Goal: Information Seeking & Learning: Learn about a topic

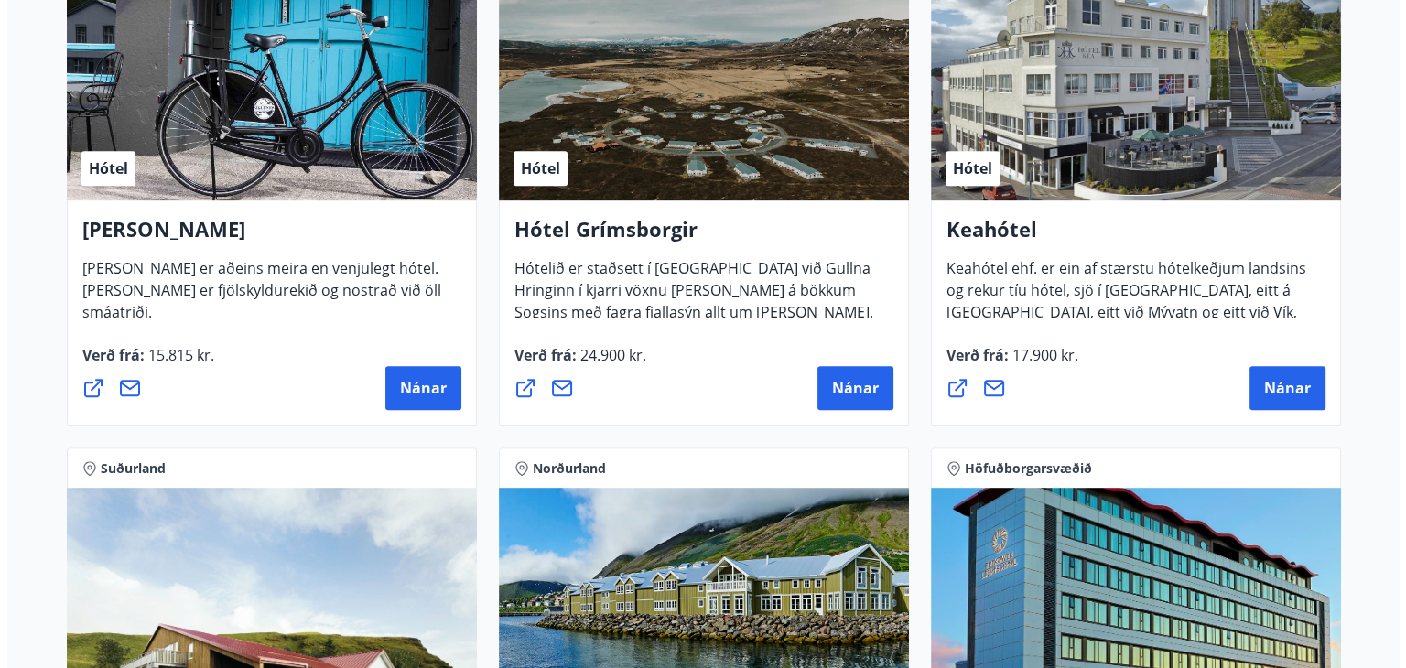
scroll to position [915, 0]
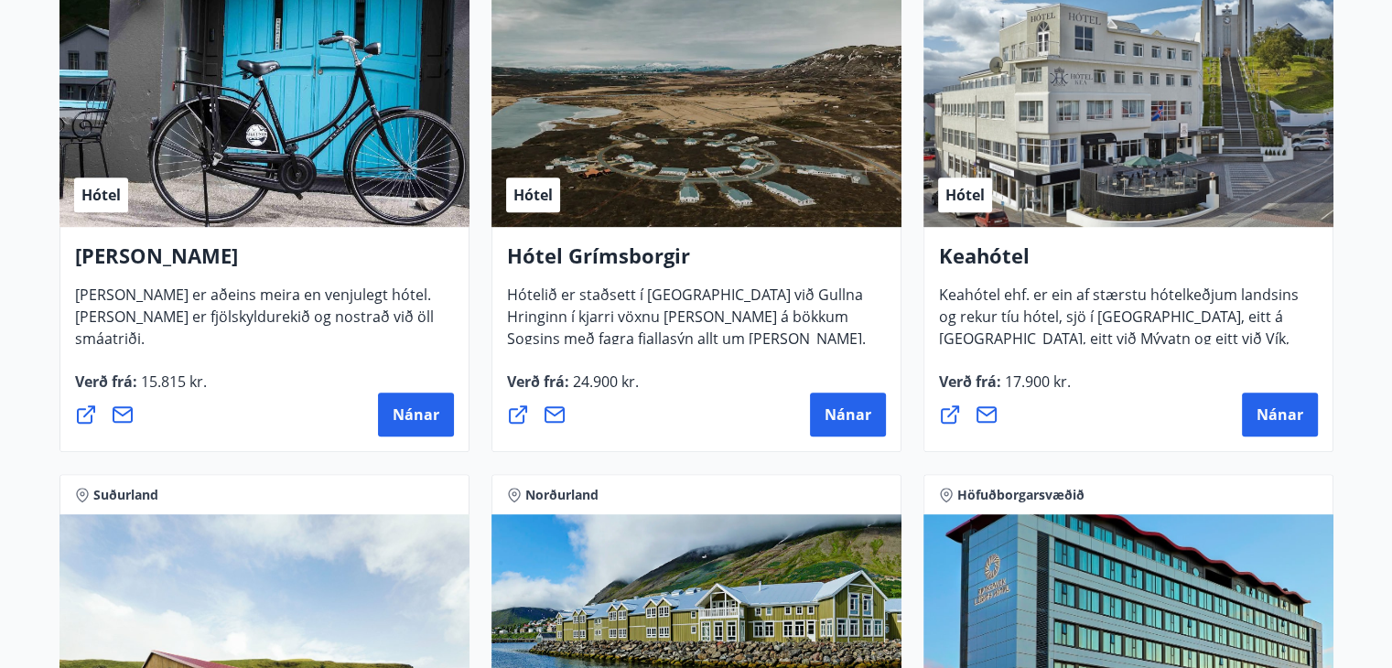
click at [1135, 167] on div "Hótel" at bounding box center [1128, 111] width 410 height 231
click at [1255, 409] on button "Nánar" at bounding box center [1280, 415] width 76 height 44
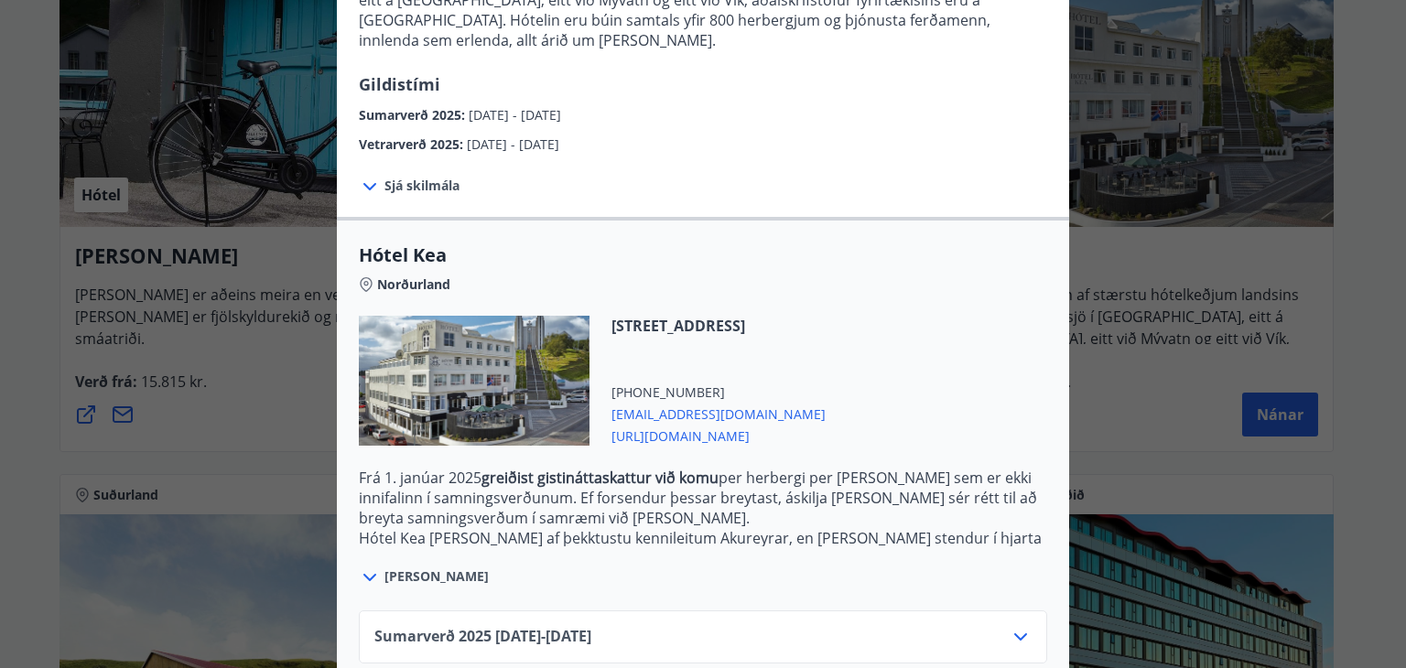
scroll to position [355, 0]
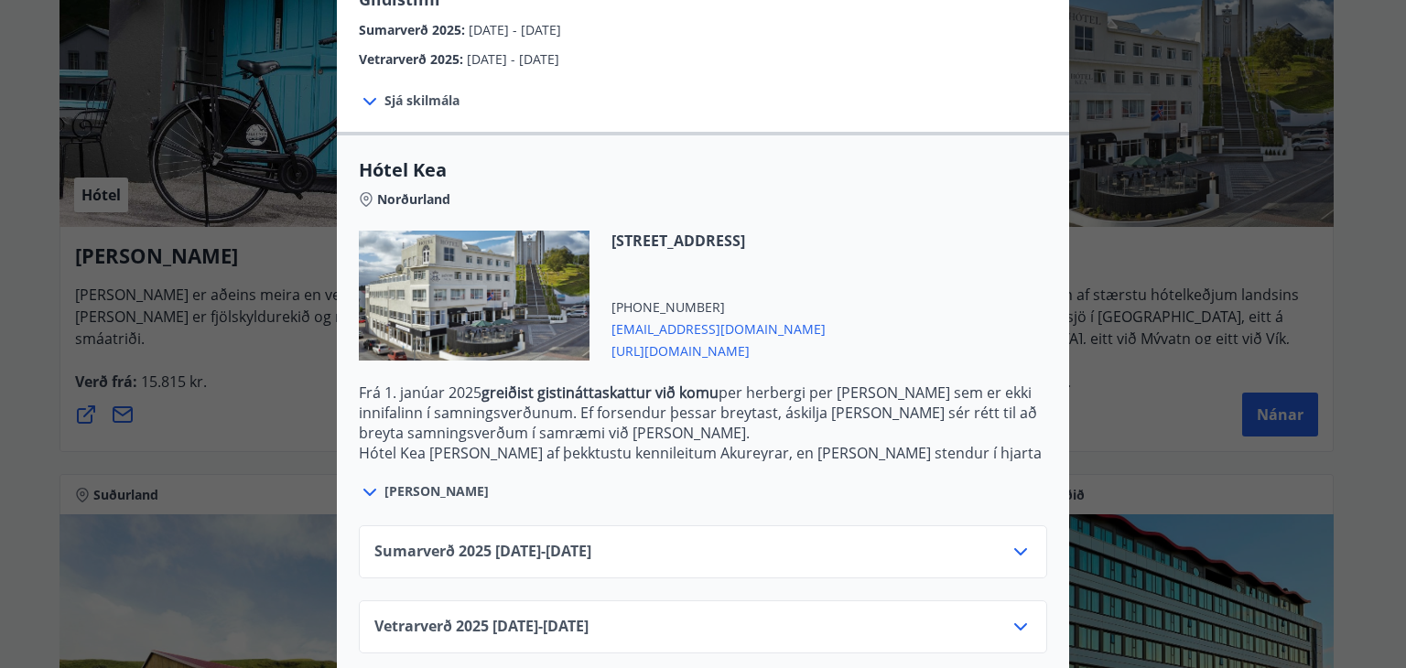
click at [1015, 541] on icon at bounding box center [1020, 552] width 22 height 22
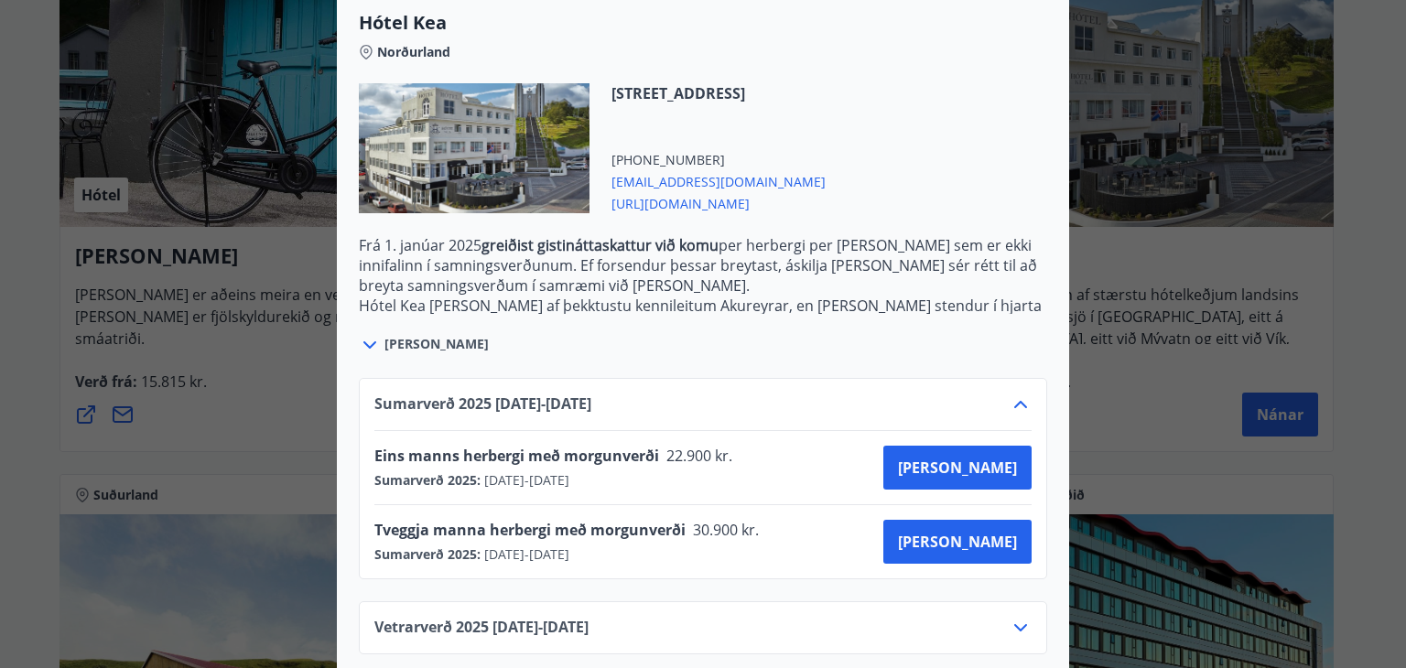
scroll to position [502, 0]
click at [1010, 617] on icon at bounding box center [1020, 628] width 22 height 22
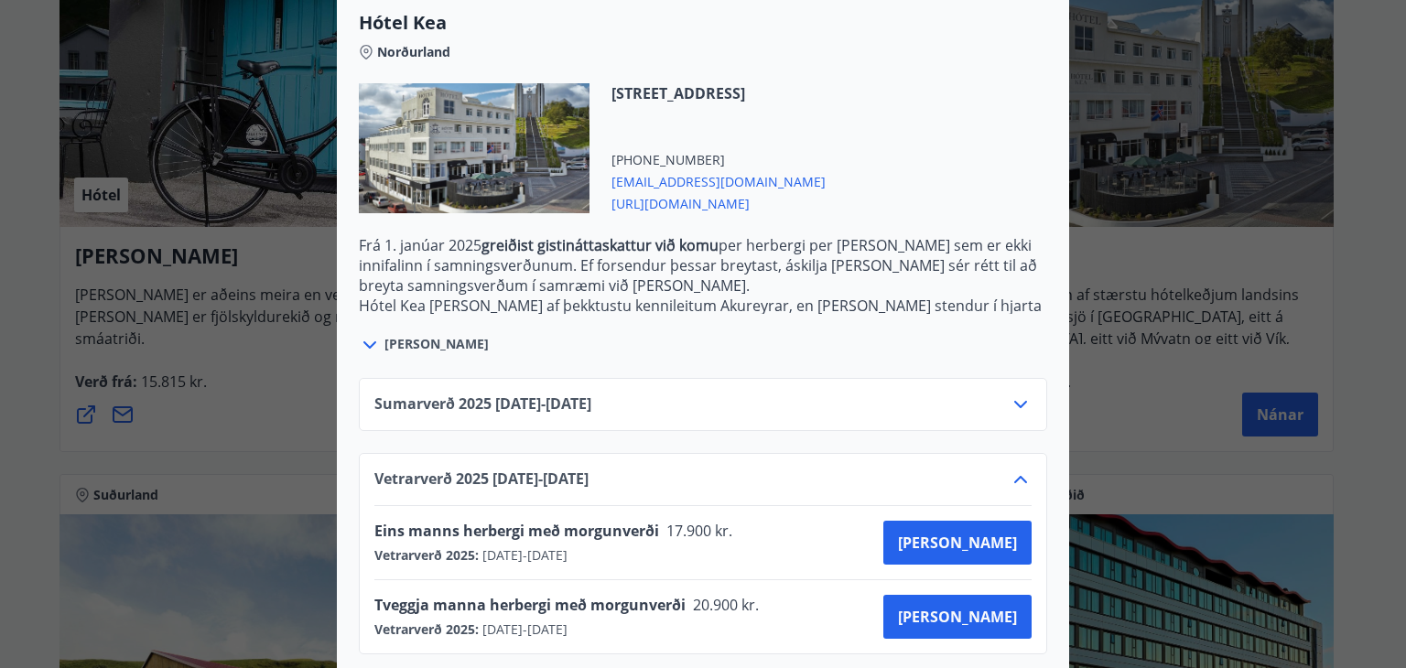
click at [1052, 85] on div "Hótel Kea Norðurland [STREET_ADDRESS] [PHONE_NUMBER] [EMAIL_ADDRESS][DOMAIN_NAM…" at bounding box center [703, 183] width 732 height 346
click at [1188, 239] on div "Keahótel Fyrir bókanir og frekari upplýsingar vinsamlegast sendið póst á netfan…" at bounding box center [703, 334] width 1406 height 668
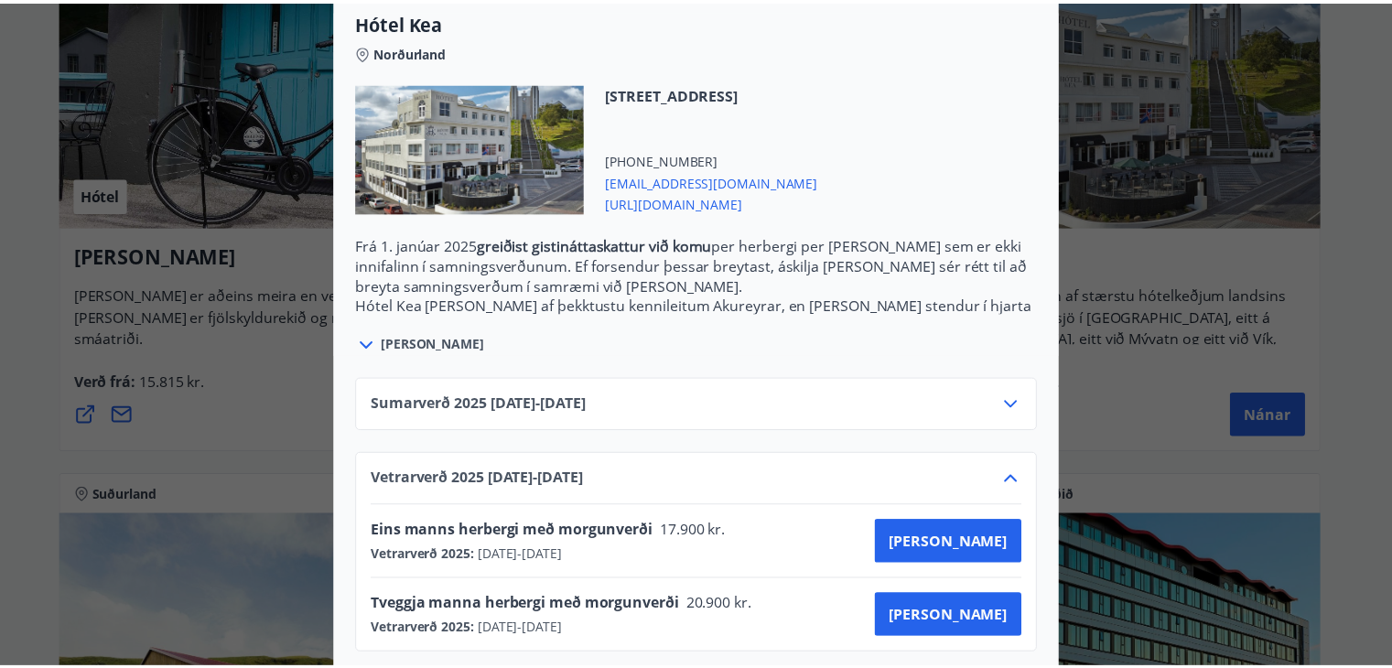
scroll to position [0, 0]
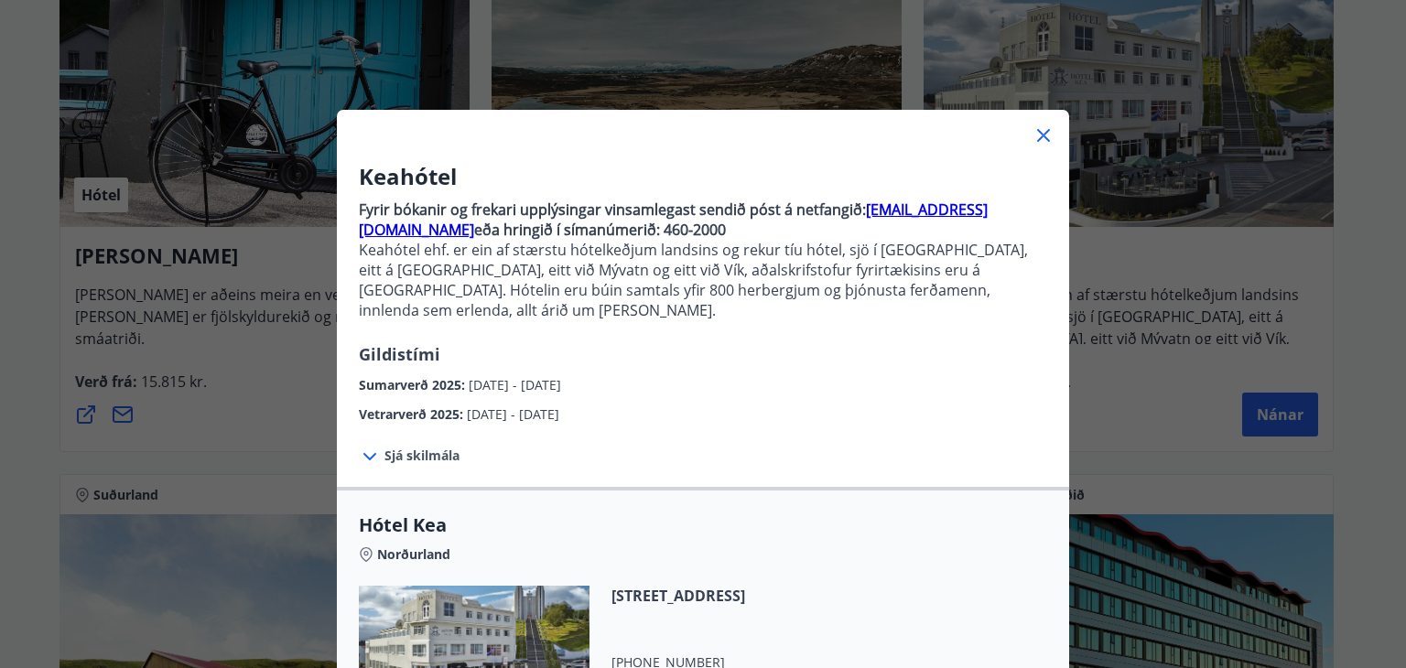
click at [1040, 138] on icon at bounding box center [1043, 135] width 13 height 13
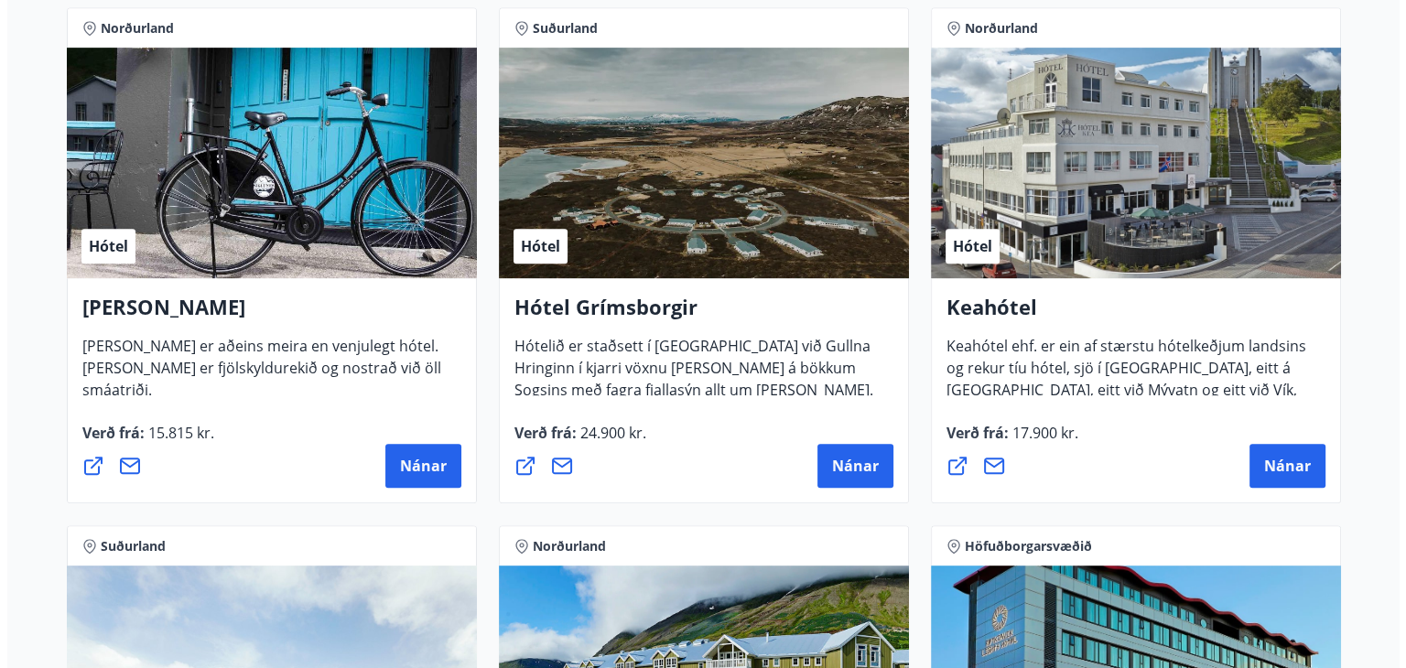
scroll to position [824, 0]
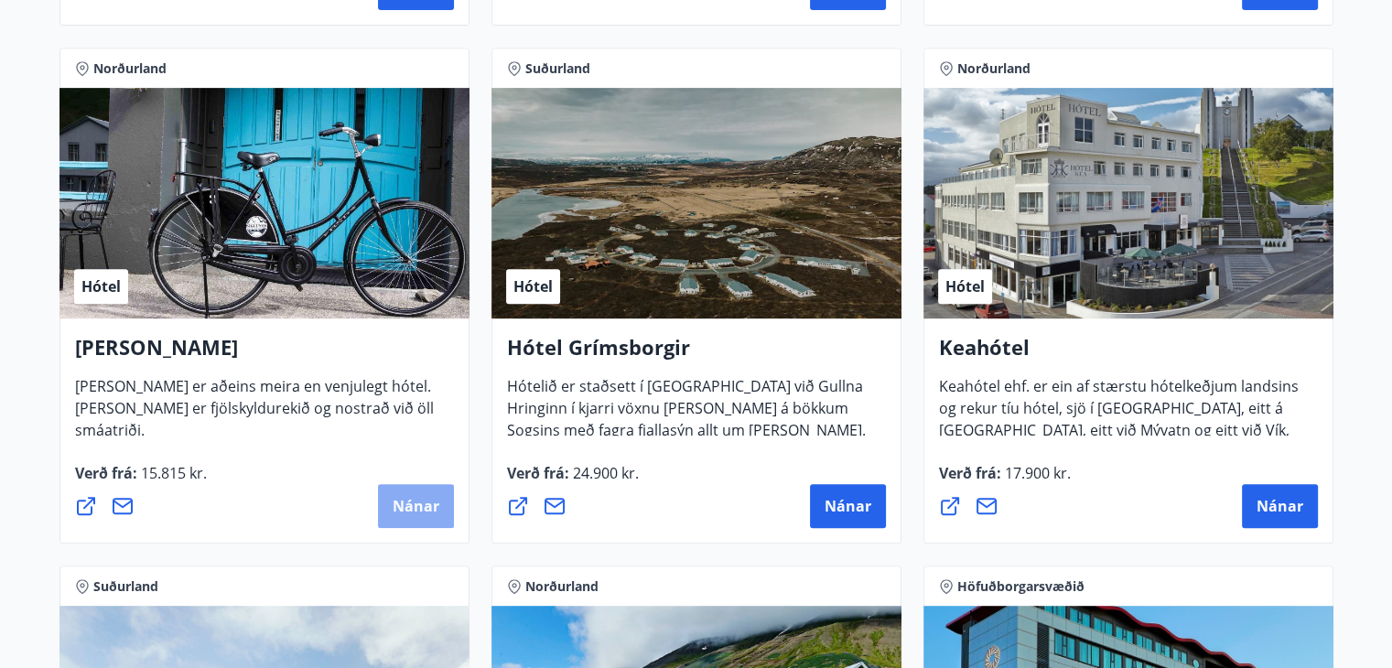
click at [416, 505] on span "Nánar" at bounding box center [416, 506] width 47 height 20
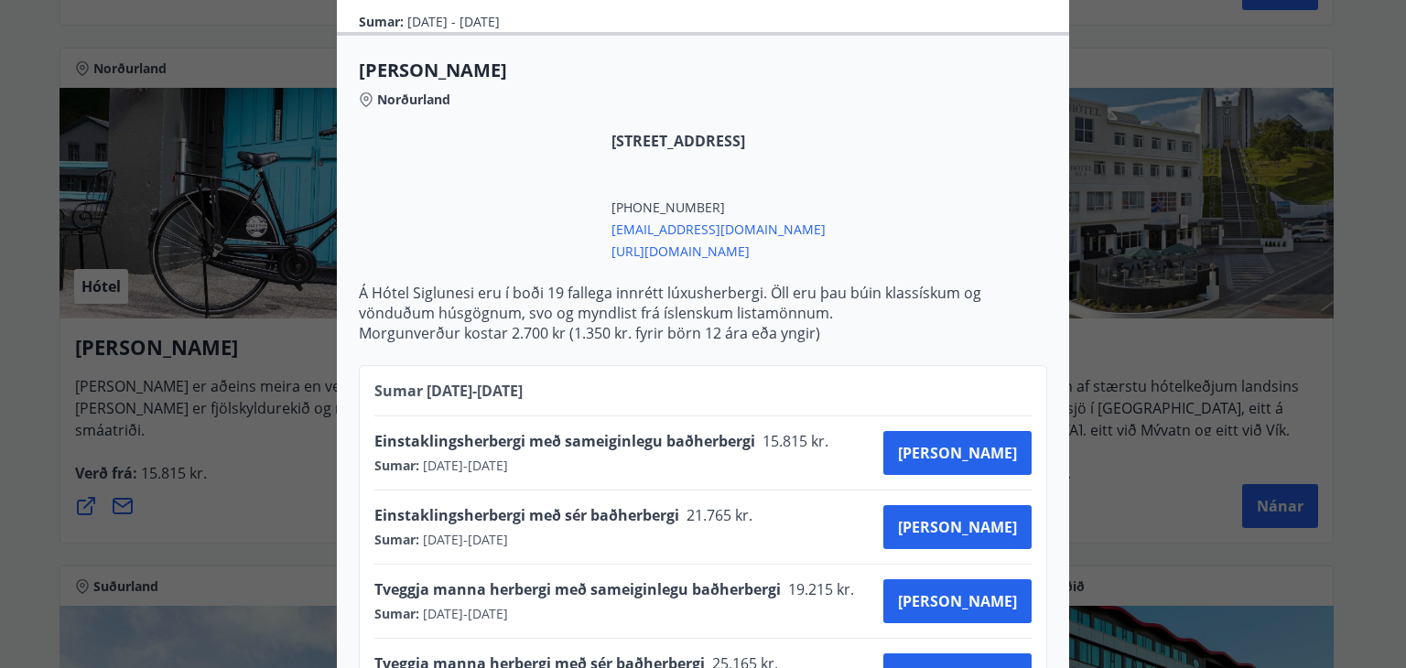
scroll to position [496, 0]
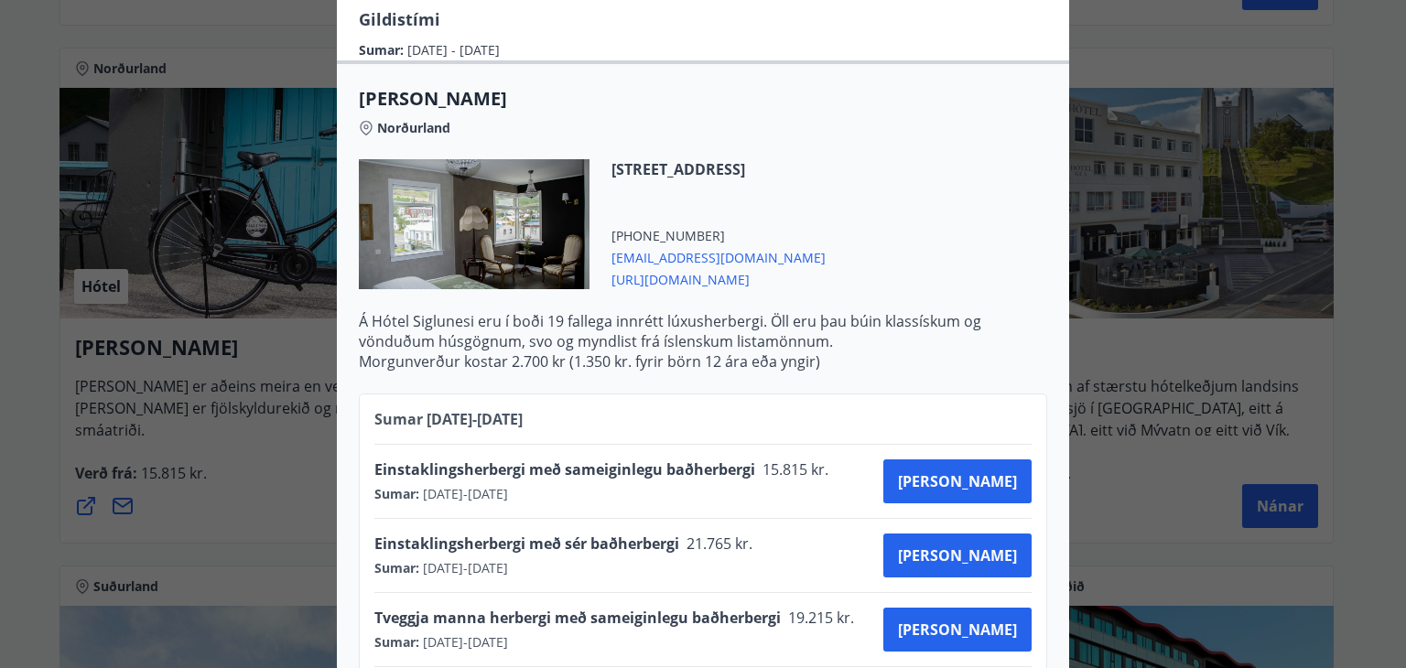
click at [124, 283] on div "Hótel Siglunes Ef þú hefur áhuga á að gista á fallegu og persónulegu hóteli sem…" at bounding box center [703, 334] width 1406 height 668
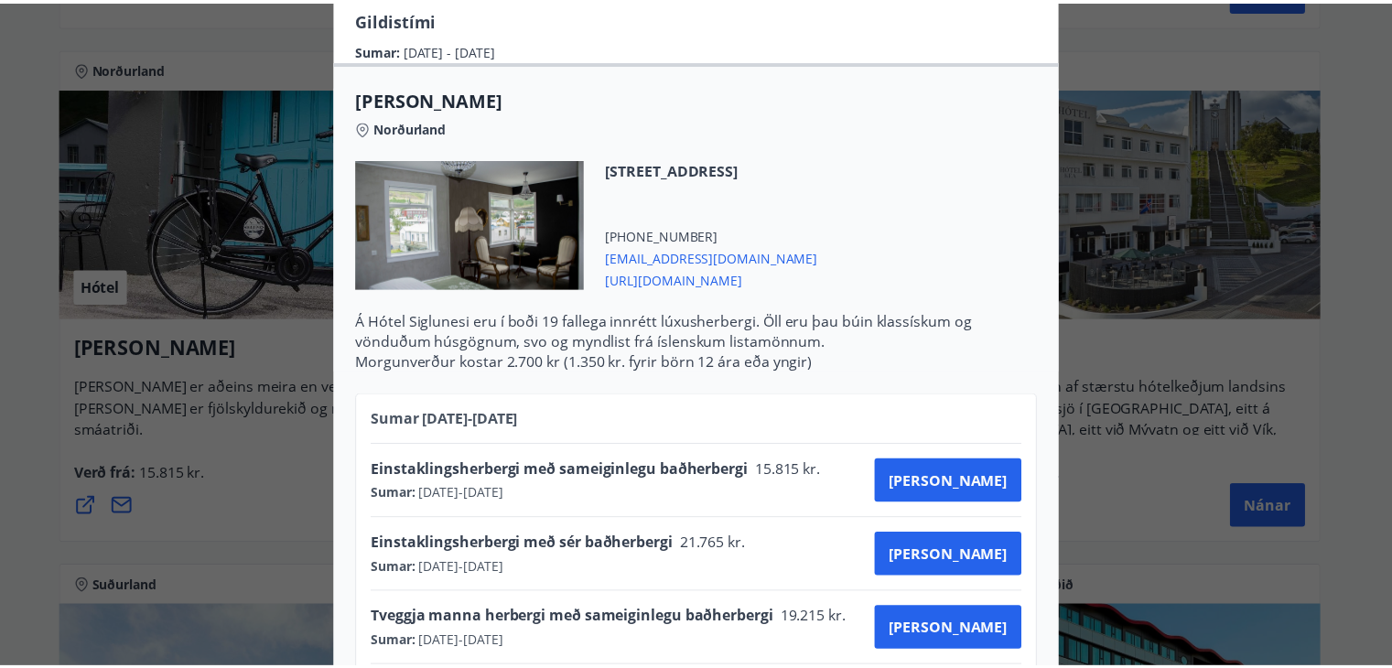
scroll to position [0, 0]
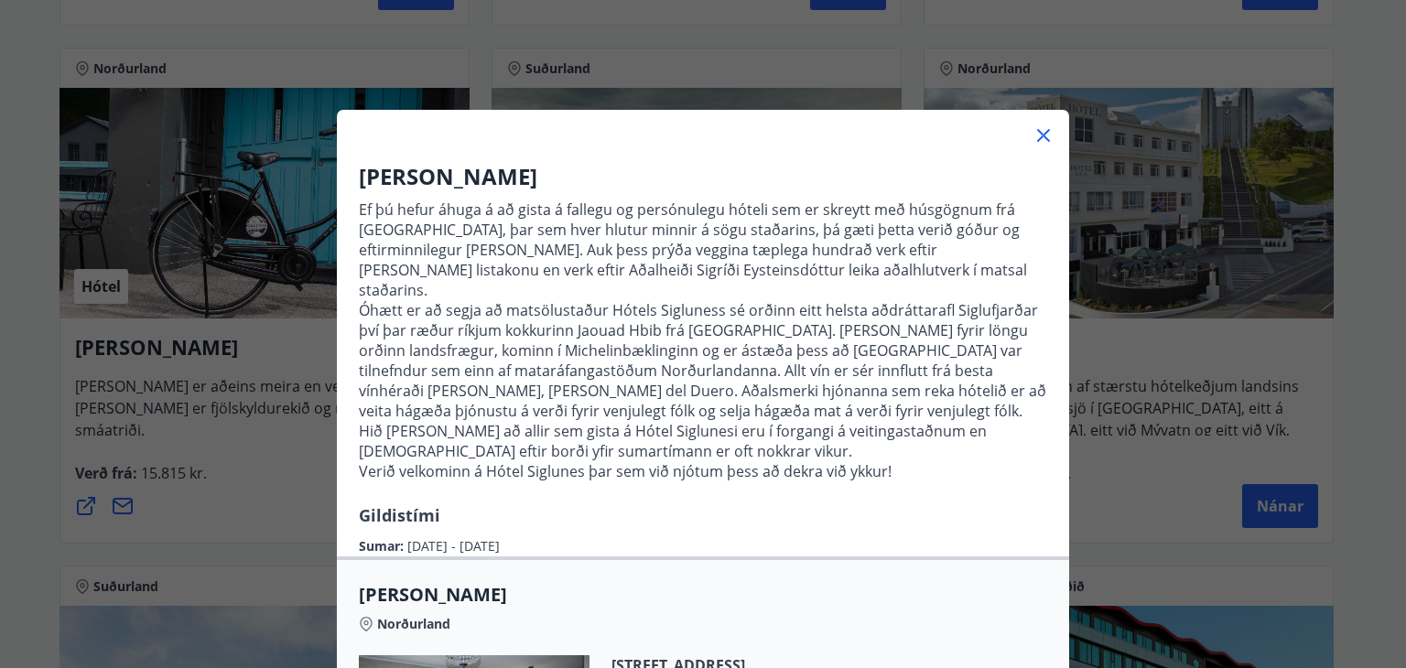
click at [1037, 140] on icon at bounding box center [1043, 135] width 13 height 13
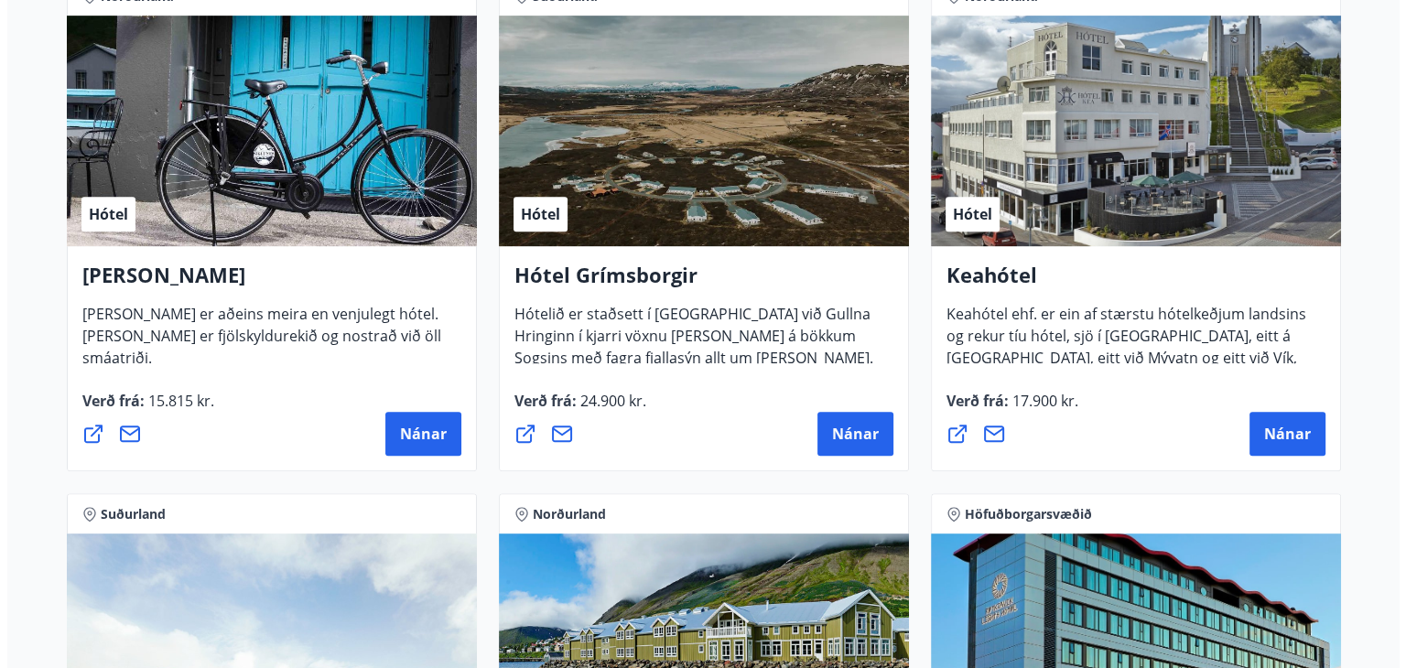
scroll to position [1098, 0]
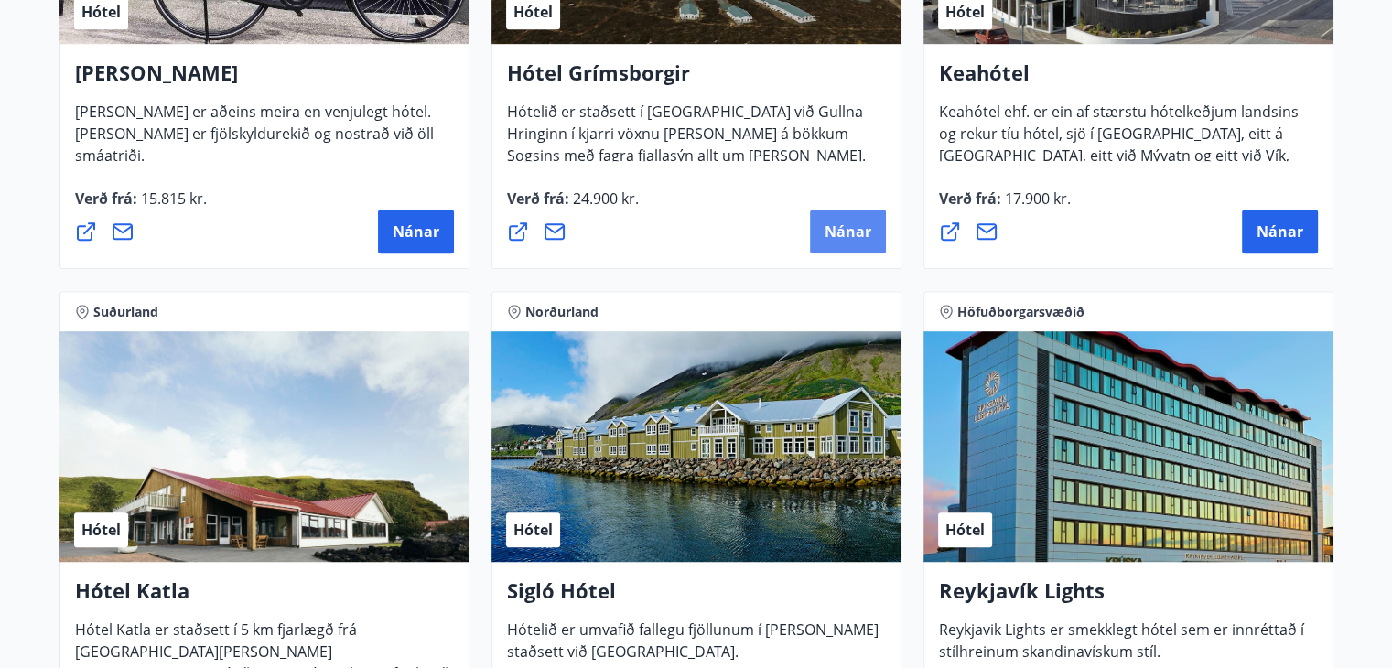
click at [826, 224] on span "Nánar" at bounding box center [848, 231] width 47 height 20
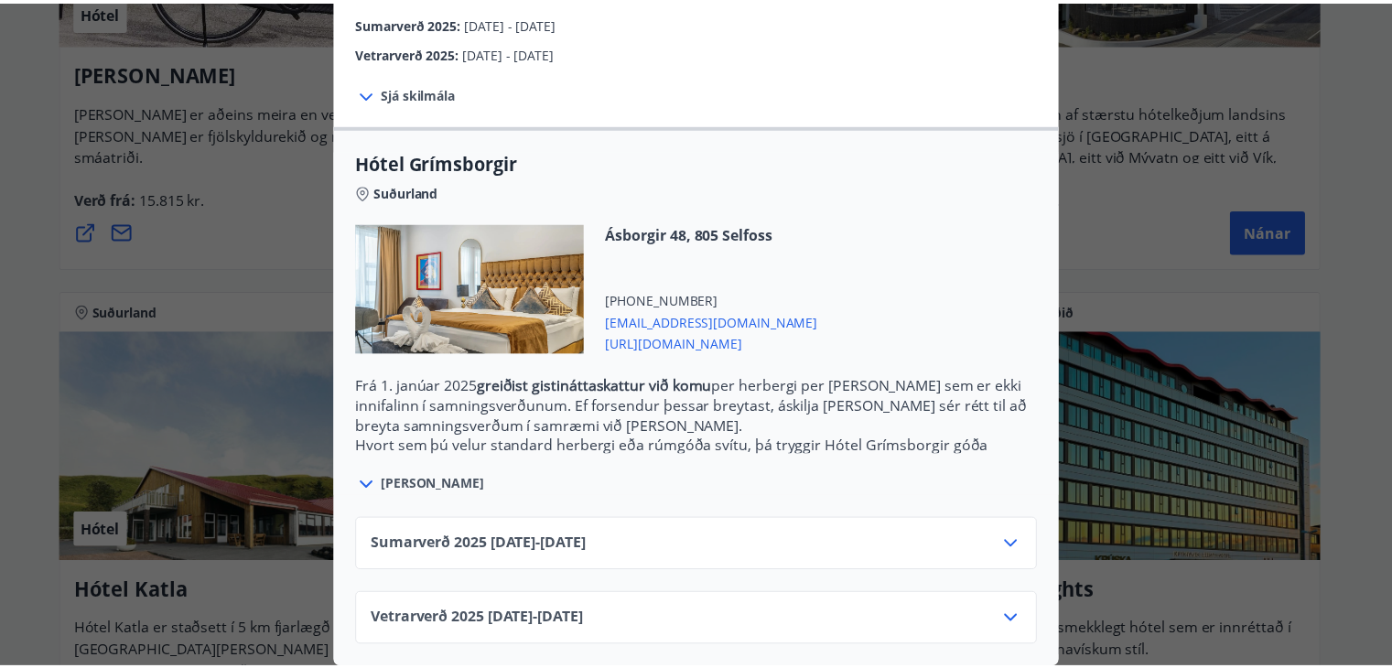
scroll to position [375, 0]
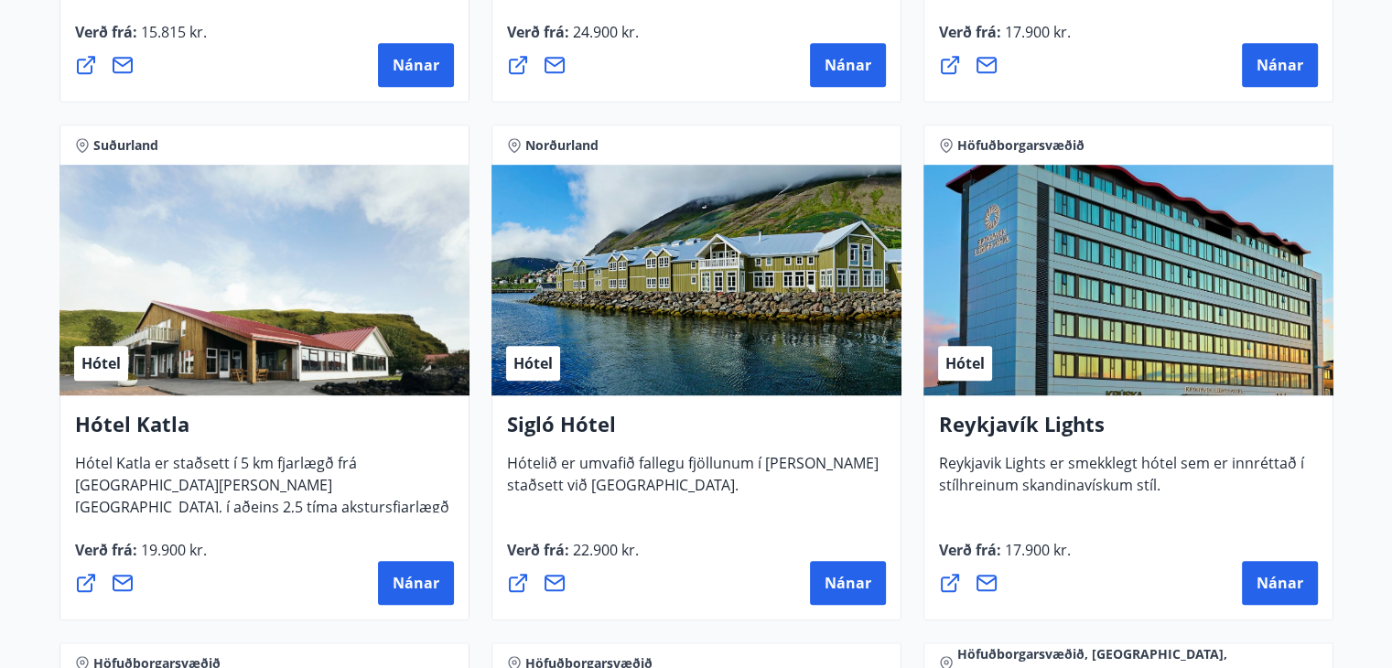
scroll to position [1236, 0]
